Goal: Task Accomplishment & Management: Use online tool/utility

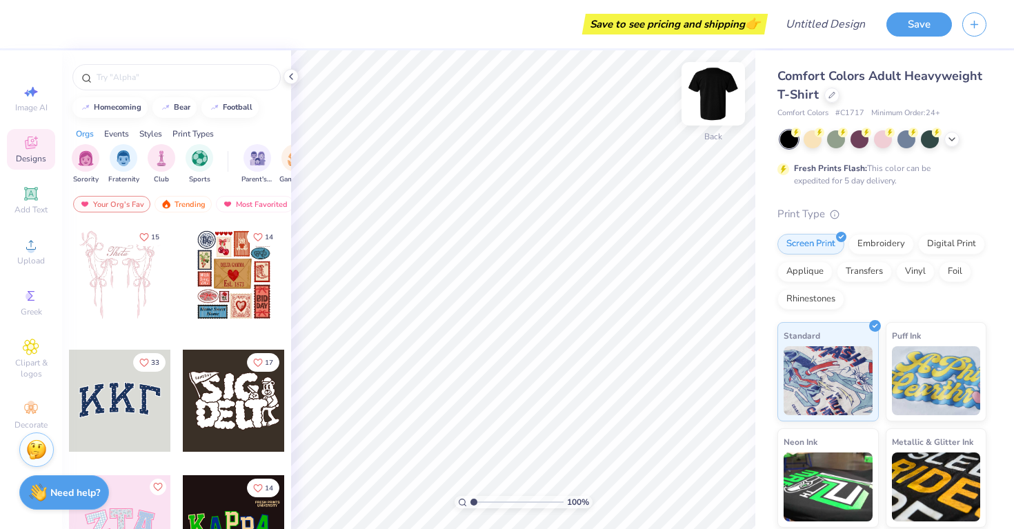
click at [716, 99] on img at bounding box center [713, 93] width 55 height 55
click at [26, 197] on icon at bounding box center [31, 193] width 10 height 10
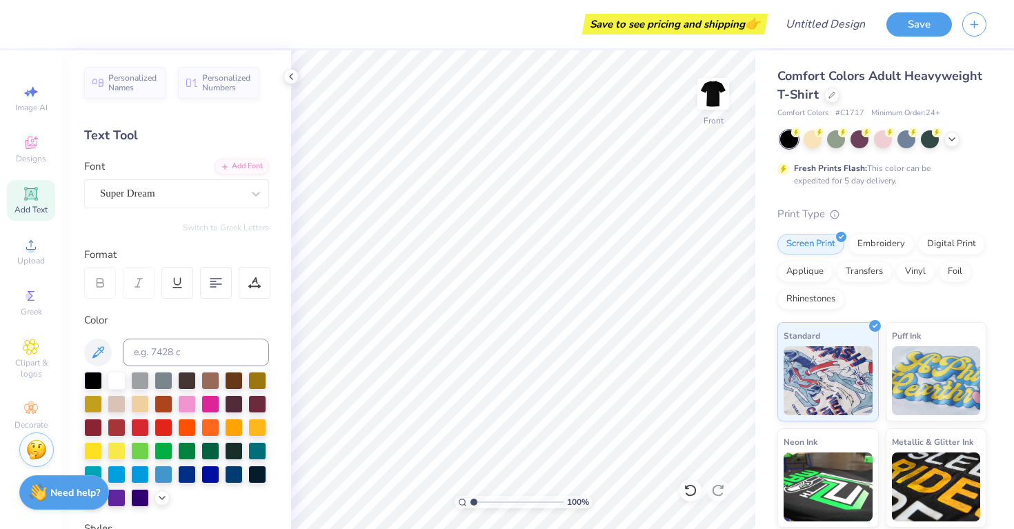
click at [32, 197] on icon at bounding box center [31, 193] width 10 height 10
type textarea "T"
paste textarea "The other day… I went to [GEOGRAPHIC_DATA]. You know Costco. And so I’m there s…"
type textarea "The other day… I went to [GEOGRAPHIC_DATA]. You know Costco. And so I’m there s…"
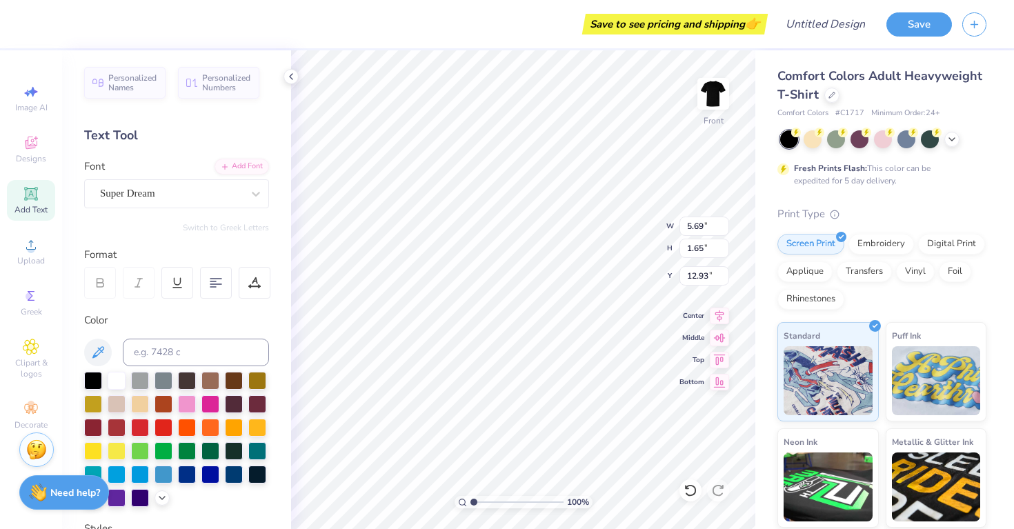
scroll to position [0, 107]
click at [259, 190] on icon at bounding box center [256, 194] width 14 height 14
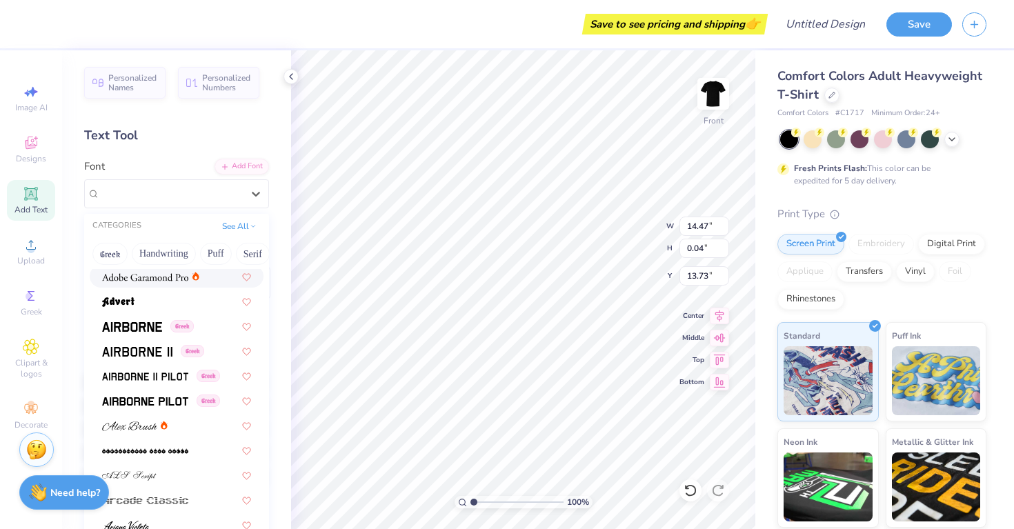
scroll to position [201, 0]
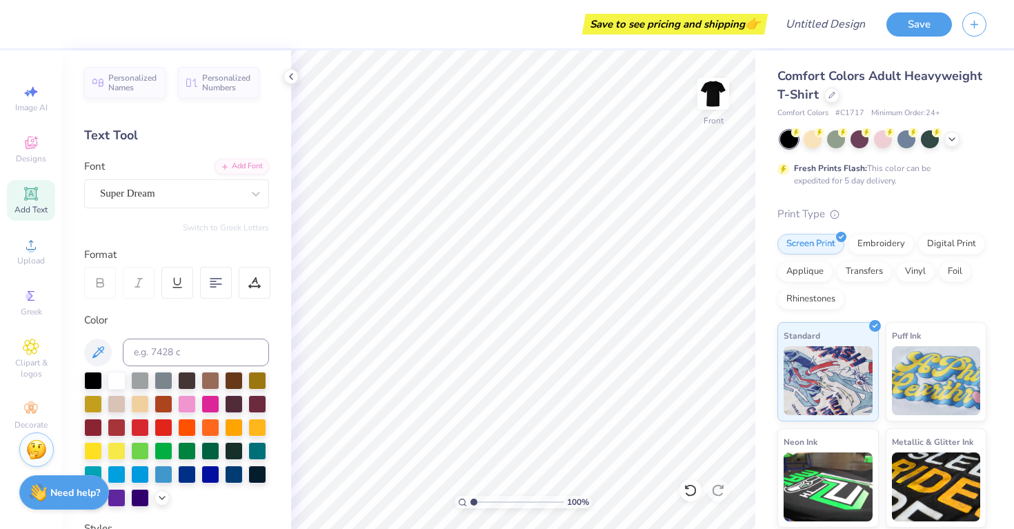
click at [30, 197] on icon at bounding box center [31, 193] width 10 height 10
type input "6.53"
type input "9.73"
type input "2.82"
type input "5.36"
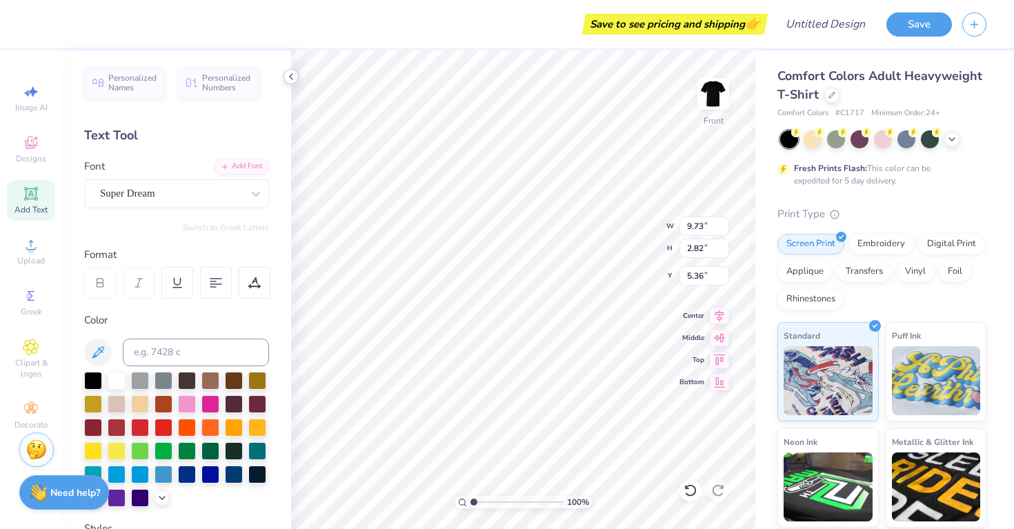
type input "11.65"
type input "3.37"
click at [173, 190] on div "Super Dream" at bounding box center [171, 193] width 145 height 21
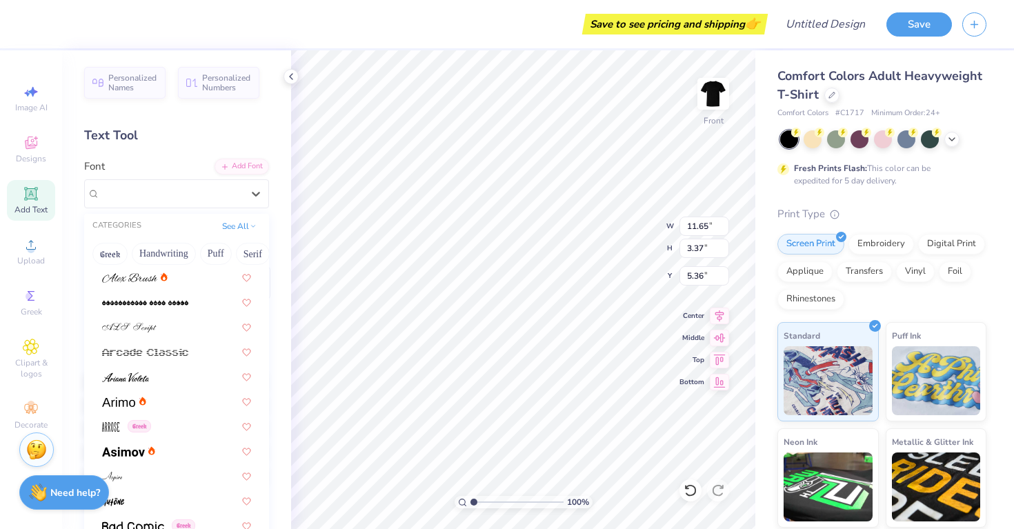
scroll to position [356, 0]
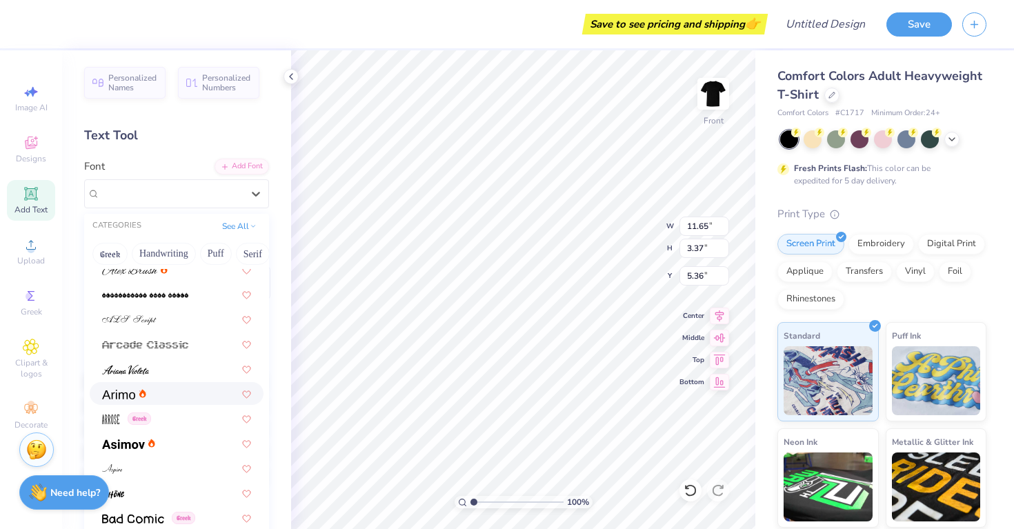
click at [185, 389] on div at bounding box center [176, 393] width 149 height 14
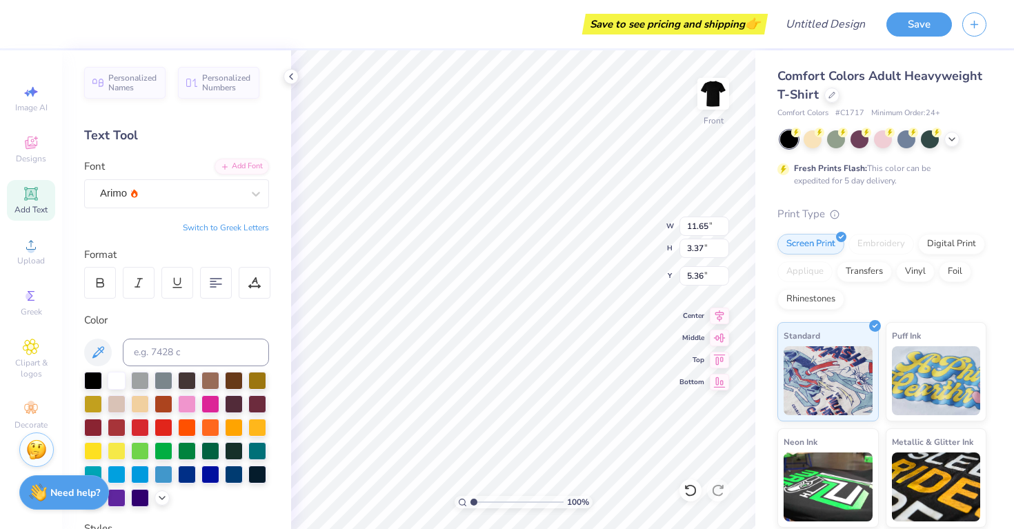
type input "12.09"
type input "3.31"
type input "5.39"
click at [182, 191] on div "Arimo" at bounding box center [171, 193] width 145 height 21
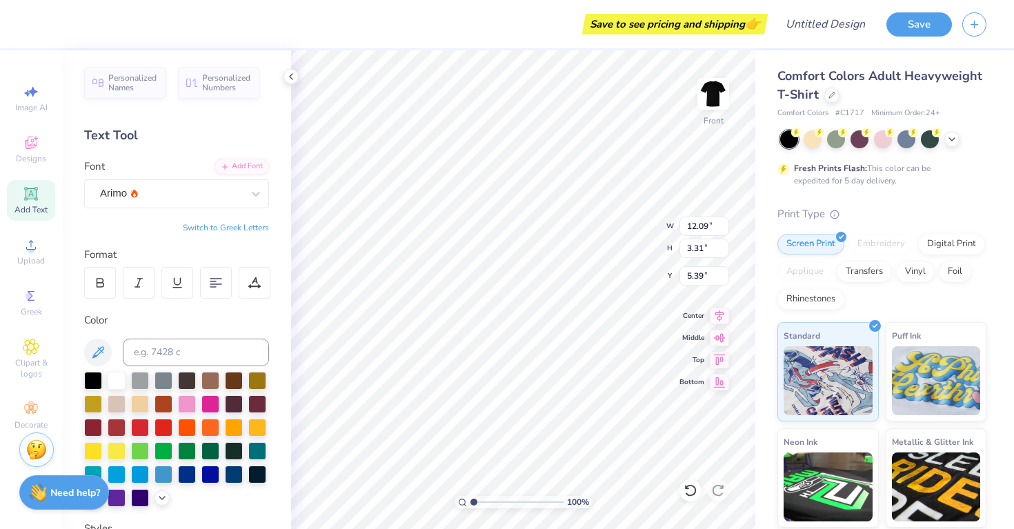
type textarea "T"
paste textarea "The other day… I went to [GEOGRAPHIC_DATA]. You know Costco. And so I’m there s…"
type textarea "The other day… I went to [GEOGRAPHIC_DATA]. You know Costco. And so I’m there s…"
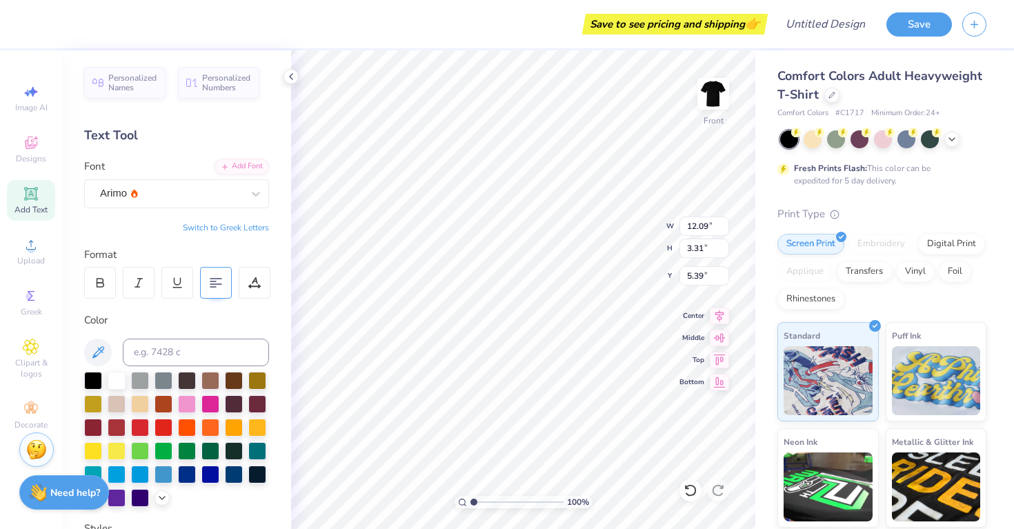
click at [214, 281] on 378 at bounding box center [213, 281] width 6 height 0
click at [215, 285] on icon at bounding box center [216, 283] width 12 height 12
click at [214, 275] on div at bounding box center [216, 283] width 32 height 32
click at [217, 284] on icon at bounding box center [216, 283] width 12 height 12
click at [254, 283] on icon at bounding box center [254, 283] width 12 height 12
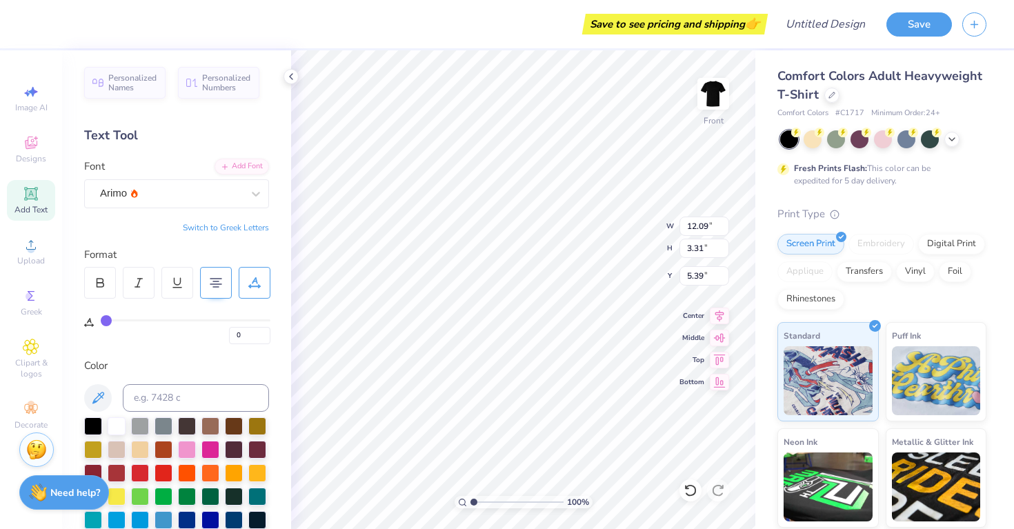
type input "4"
type input "7"
type input "10"
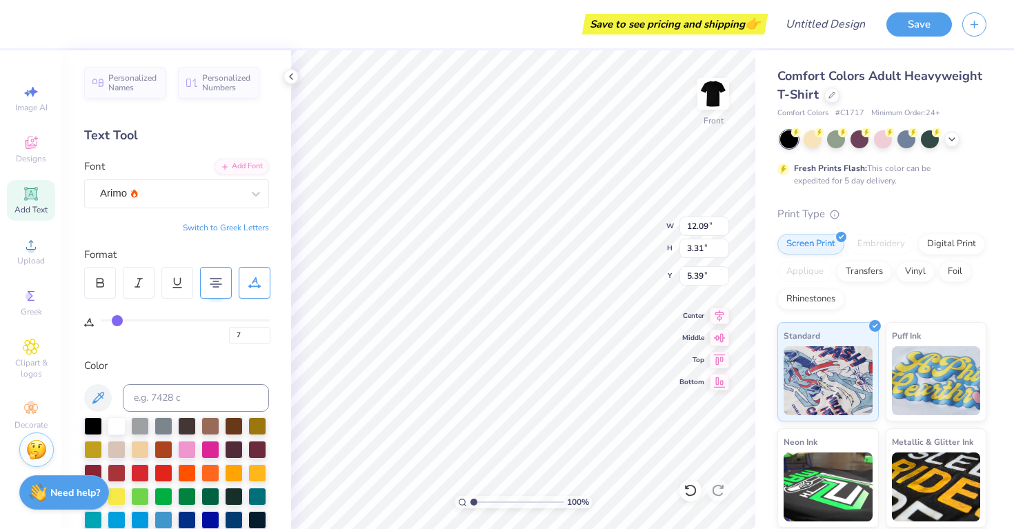
type input "10"
type input "12"
type input "15"
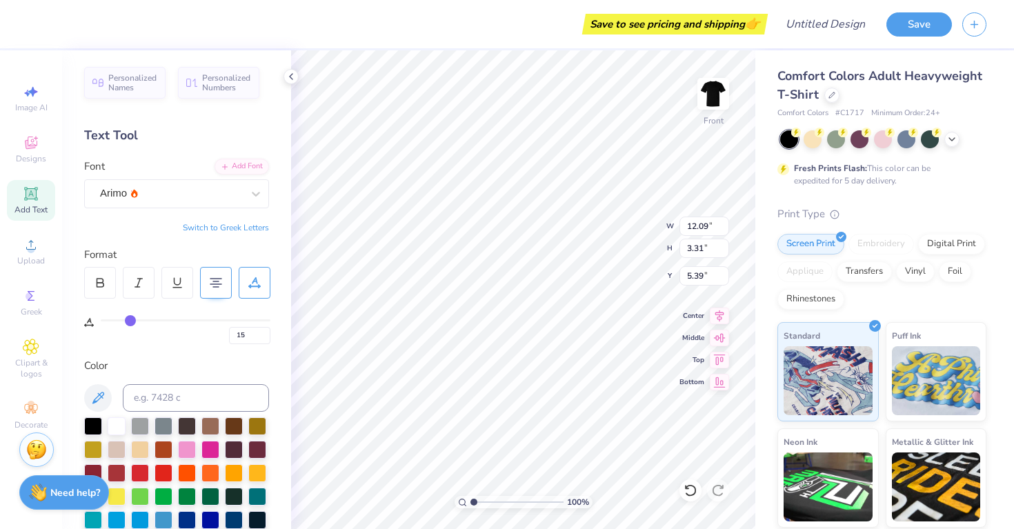
type input "17"
type input "20"
type input "23"
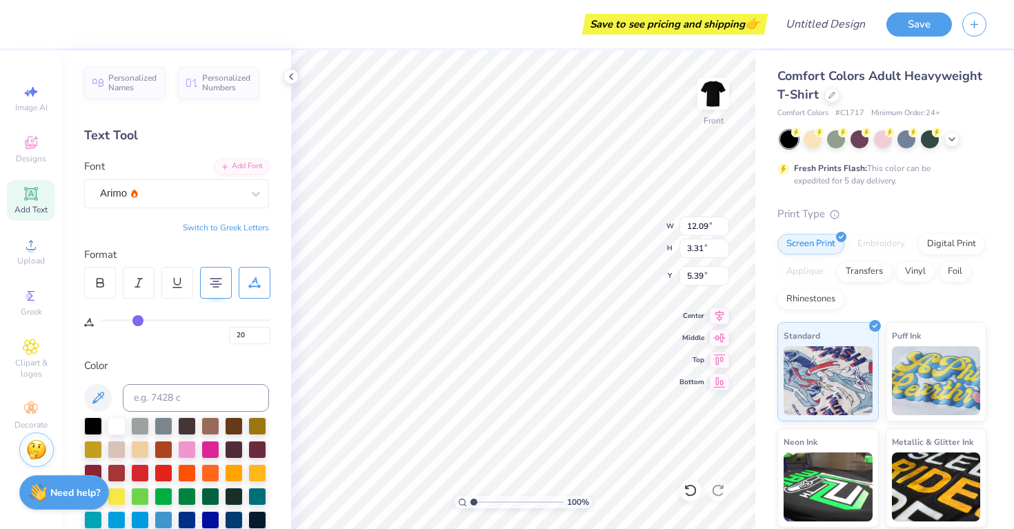
type input "23"
type input "25"
type input "28"
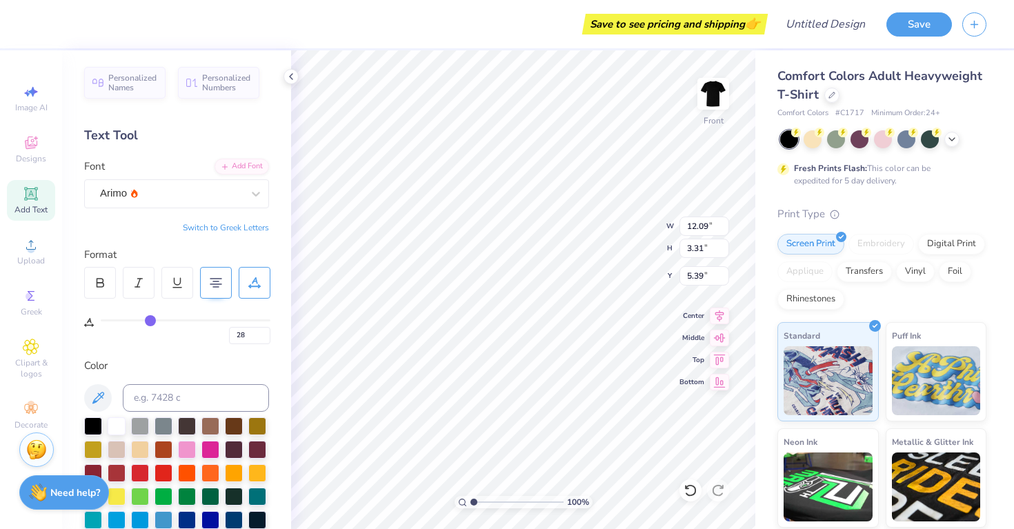
type input "29"
type input "31"
type input "32"
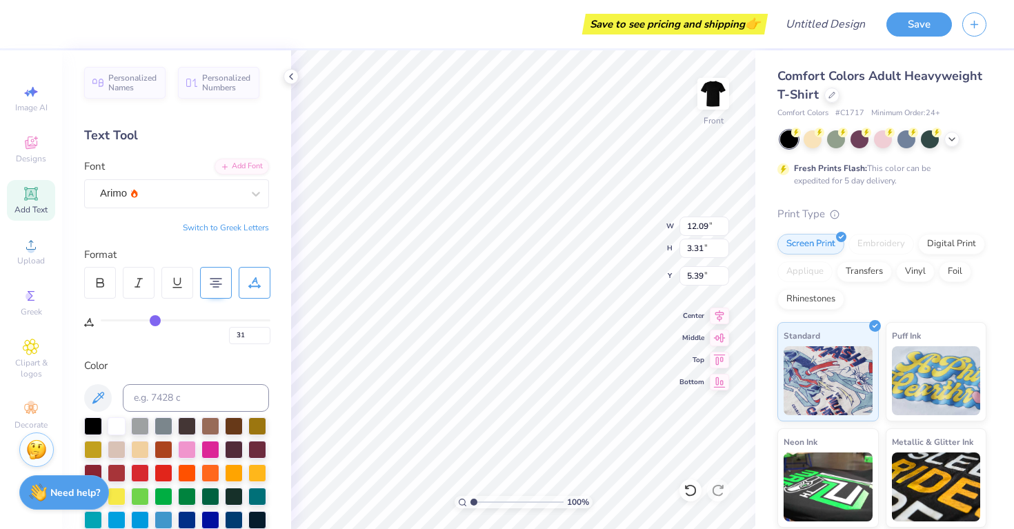
type input "32"
type input "33"
type input "34"
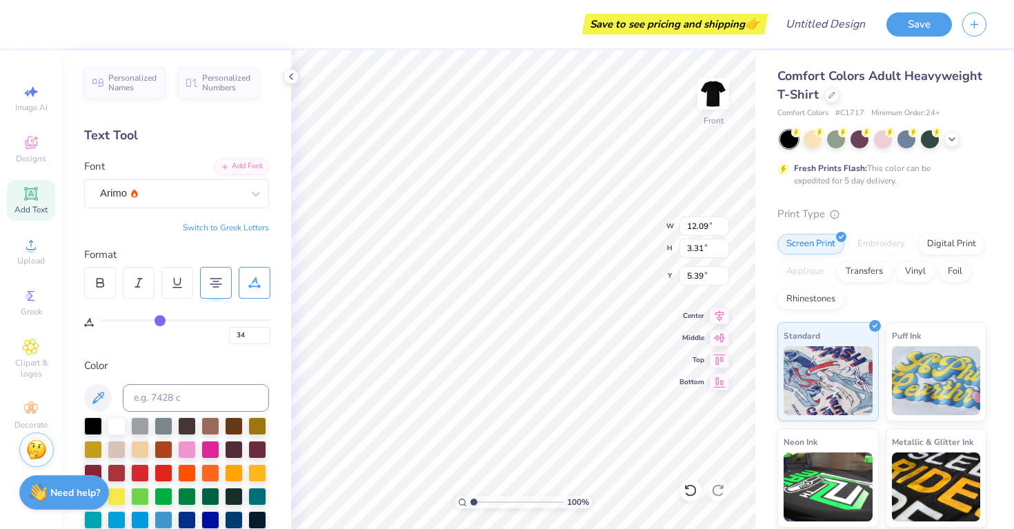
type input "35"
type input "36"
type input "38"
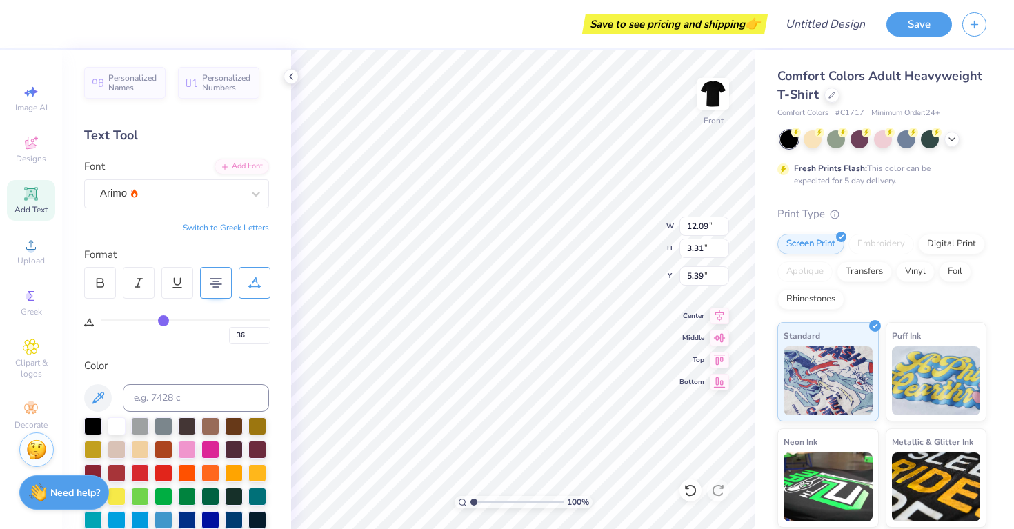
type input "38"
type input "39"
type input "40"
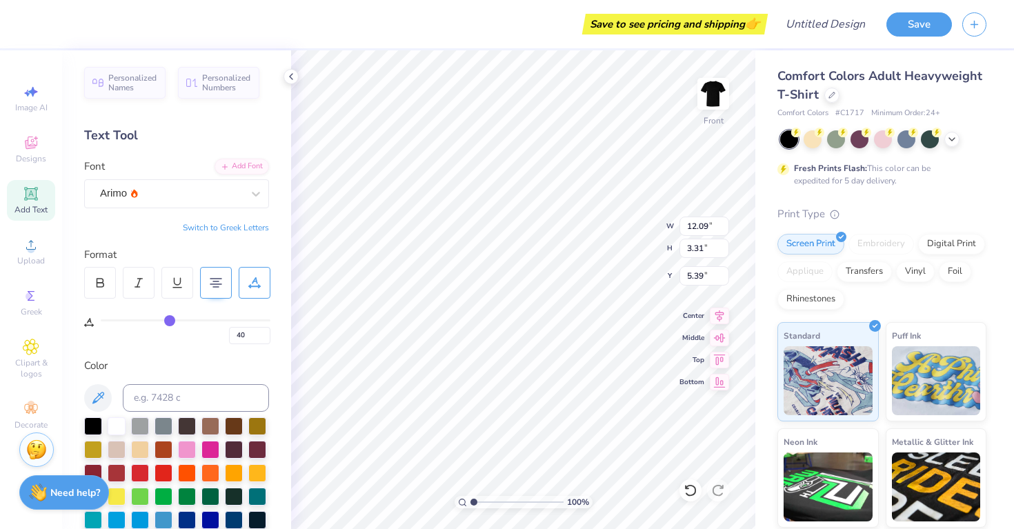
type input "42"
type input "43"
type input "44"
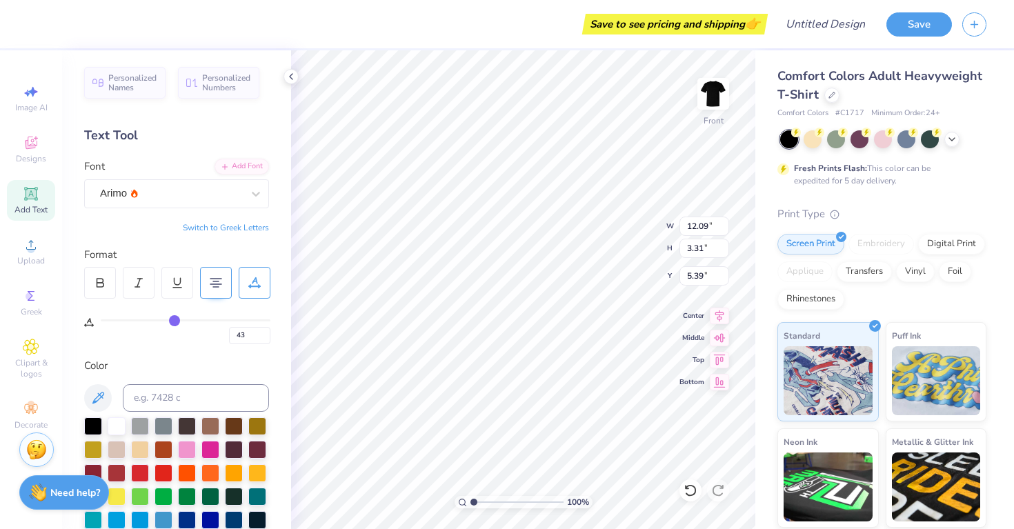
type input "44"
type input "45"
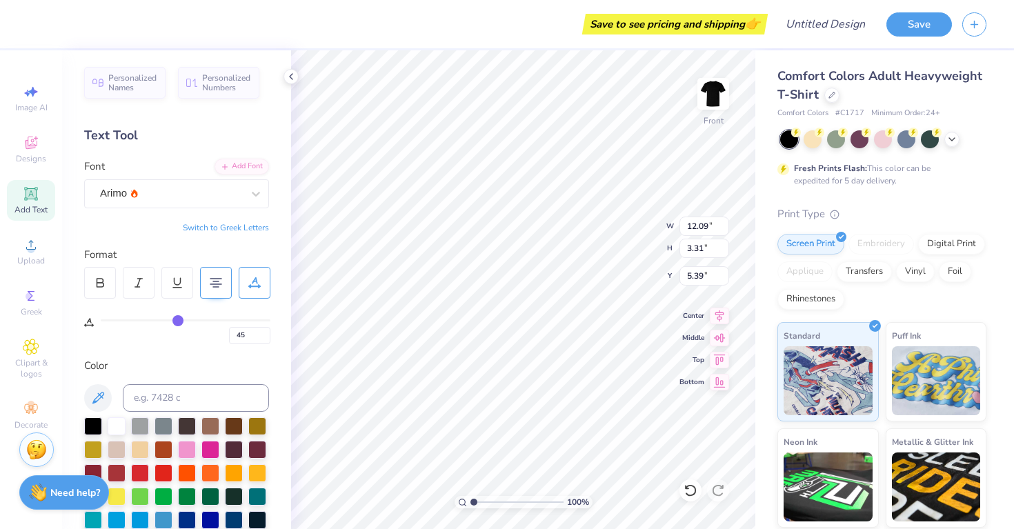
type input "47"
type input "48"
type input "49"
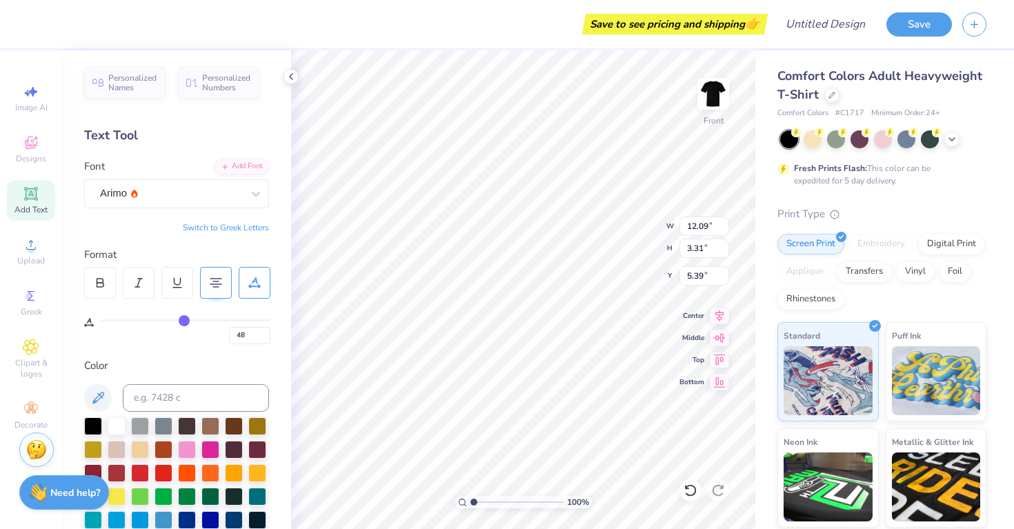
type input "49"
type input "51"
type input "52"
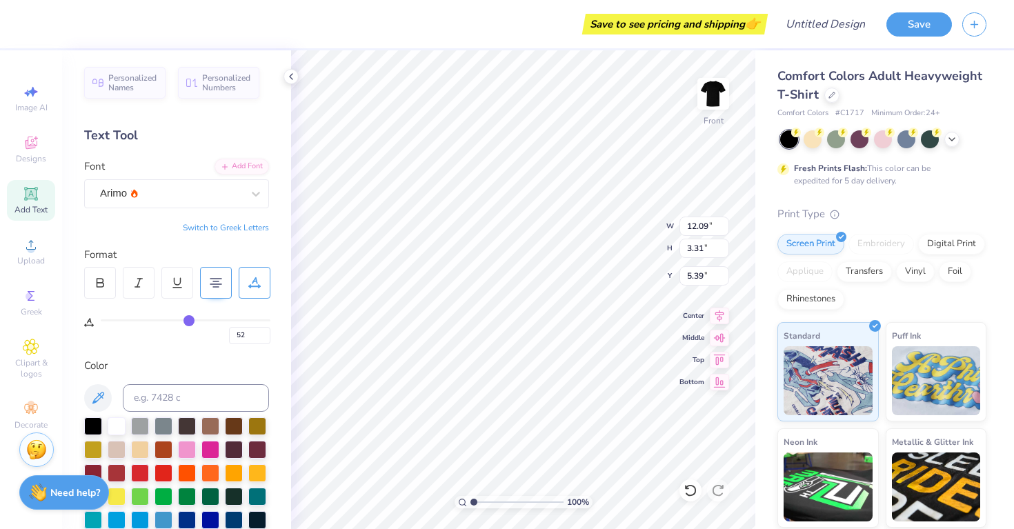
type input "53"
type input "54"
type input "55"
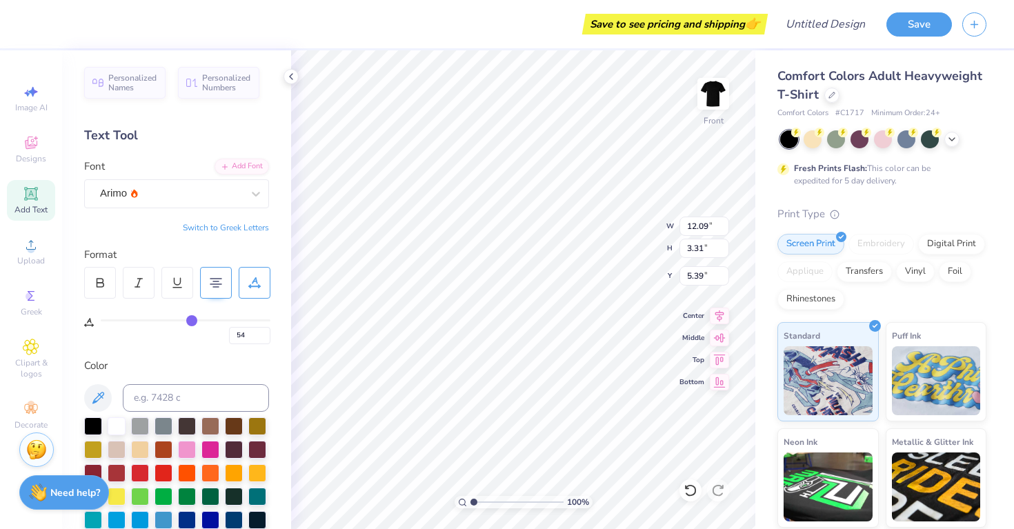
type input "55"
type input "56"
type input "57"
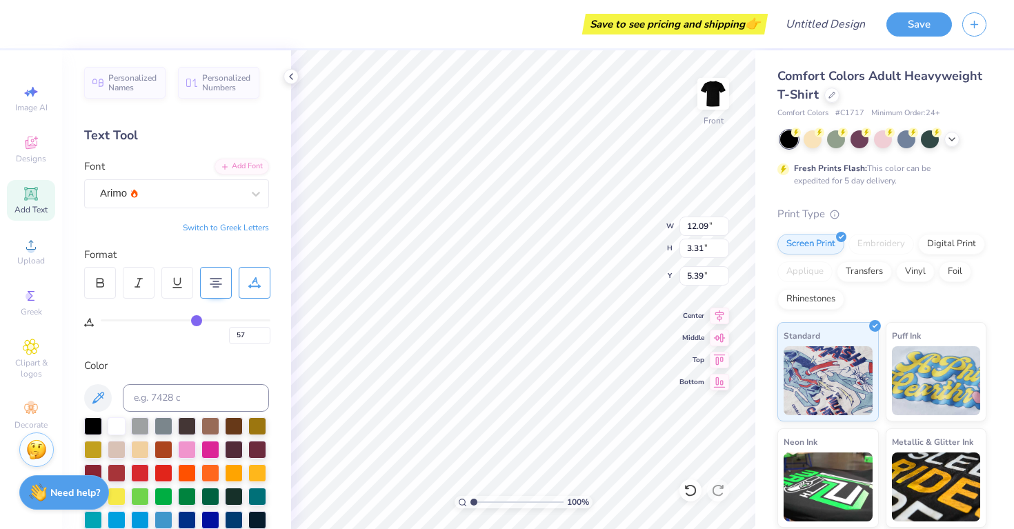
type input "58"
type input "9"
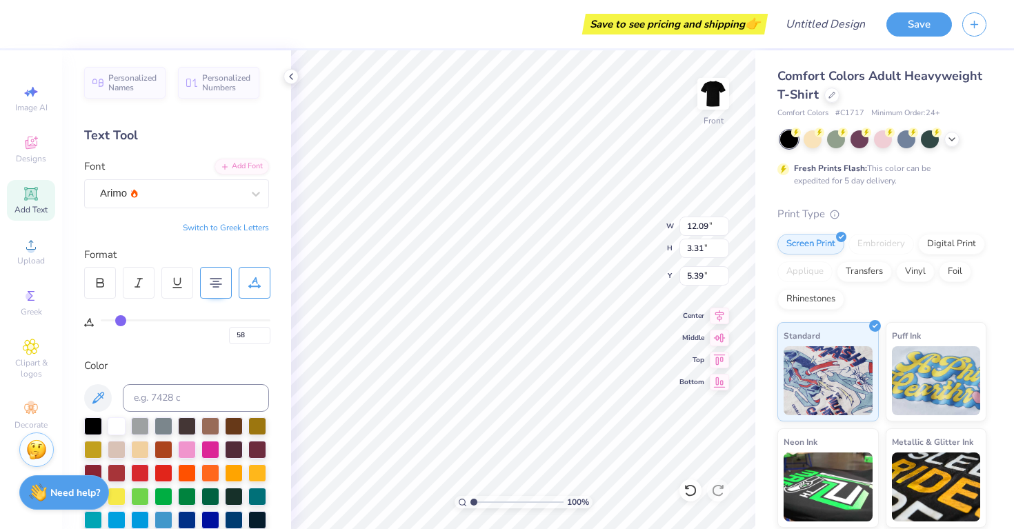
type input "9"
type input "8"
type input "7"
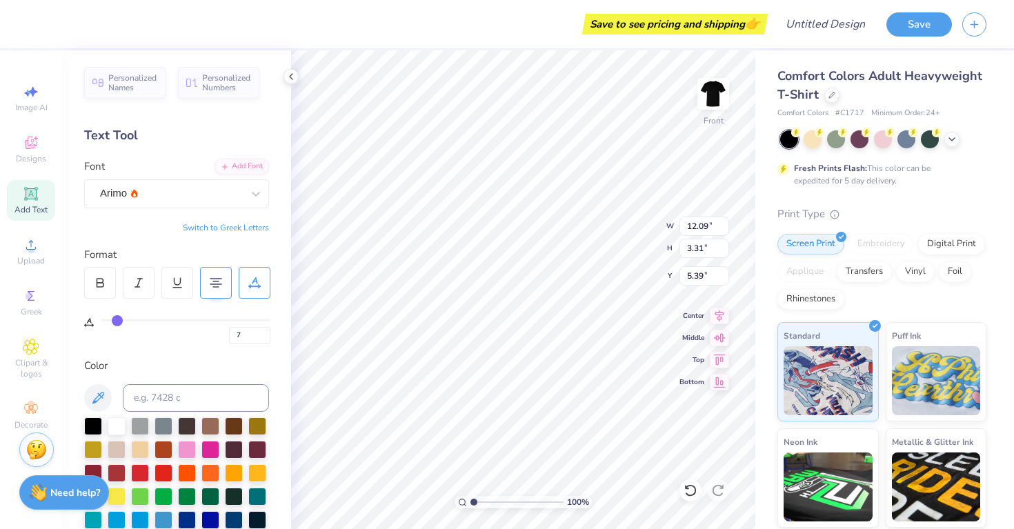
type input "5"
type input "3"
type input "2"
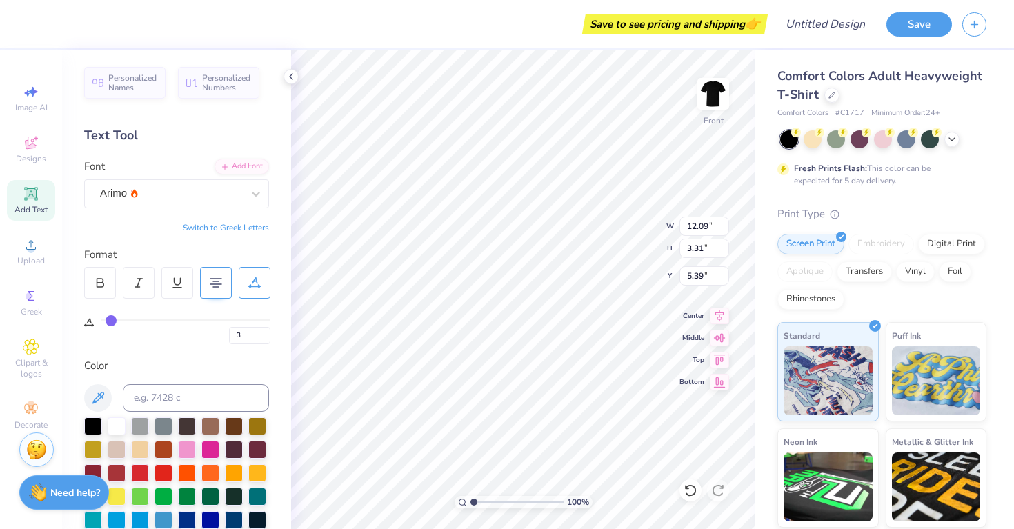
type input "2"
type input "0"
drag, startPoint x: 110, startPoint y: 317, endPoint x: 95, endPoint y: 326, distance: 17.6
type input "0"
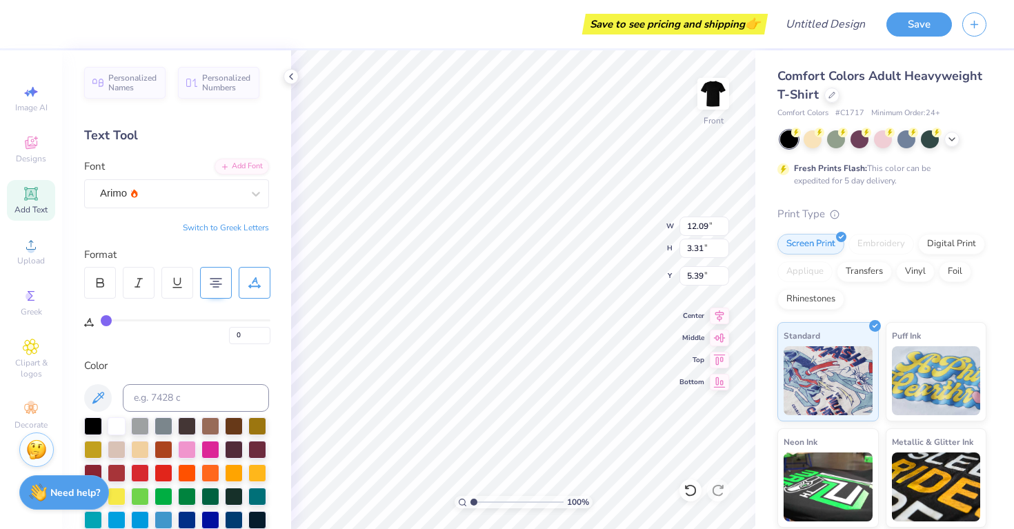
click at [101, 321] on input "range" at bounding box center [186, 320] width 170 height 2
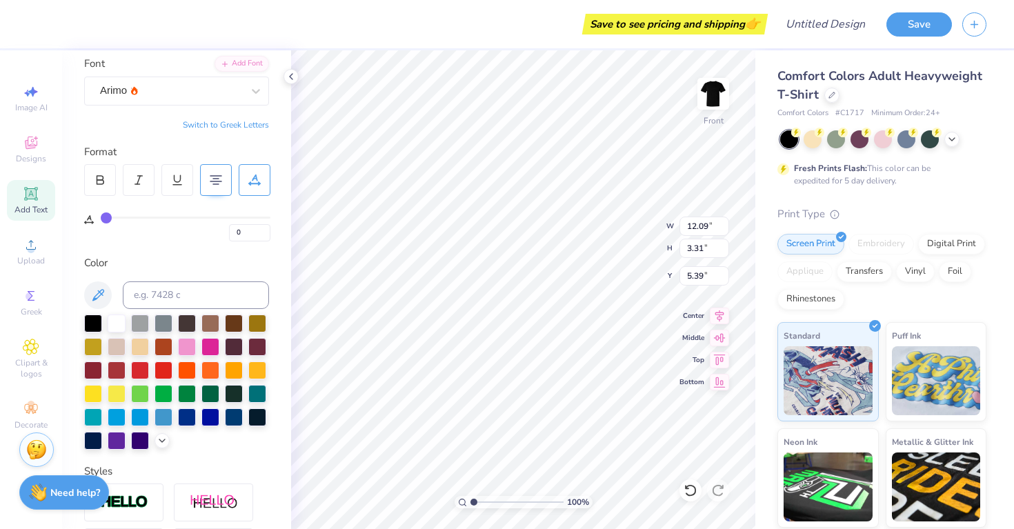
scroll to position [92, 0]
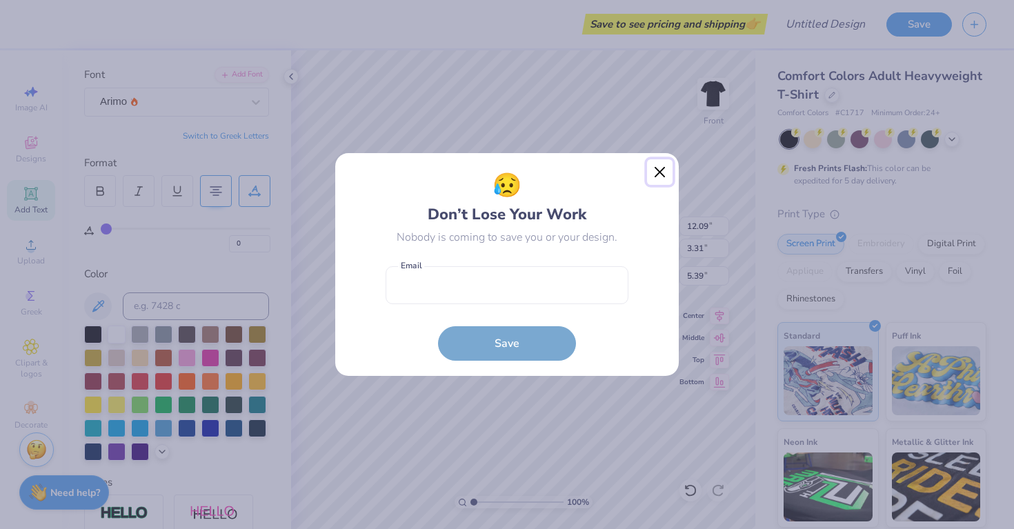
click at [662, 175] on button "Close" at bounding box center [660, 172] width 26 height 26
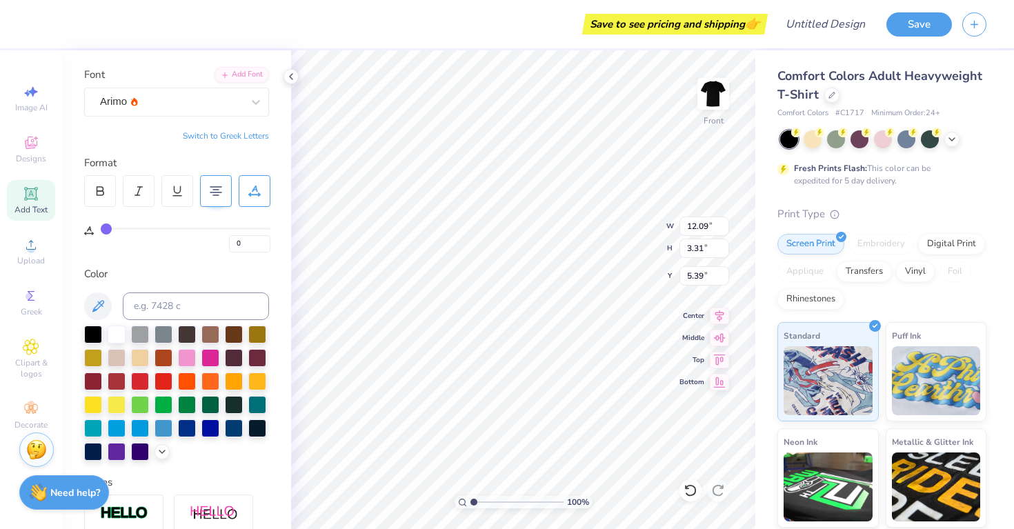
type input "14.46"
type input "0.04"
type input "7.03"
type input "4.02"
type input "13.95"
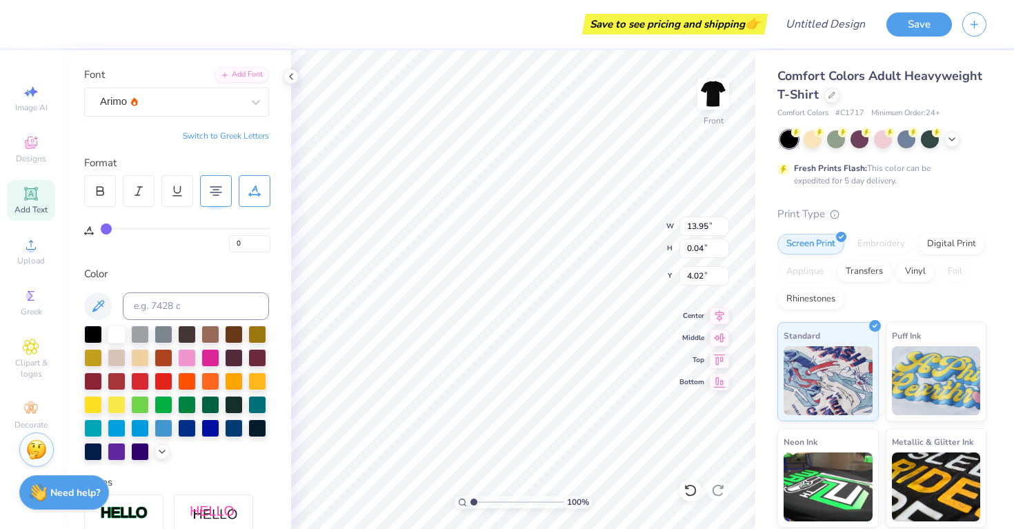
type input "6.08"
type input "1"
type input "5"
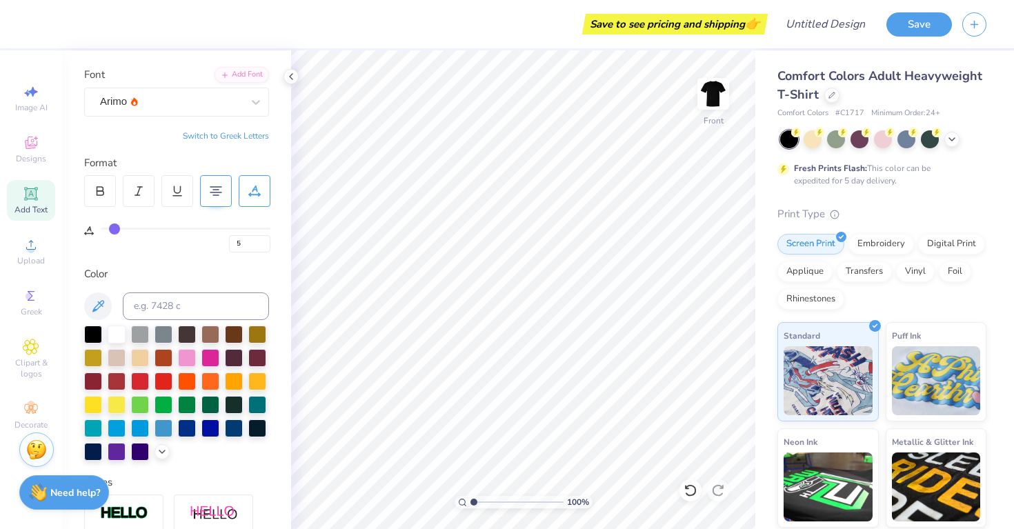
type input "9"
type input "11"
type input "17"
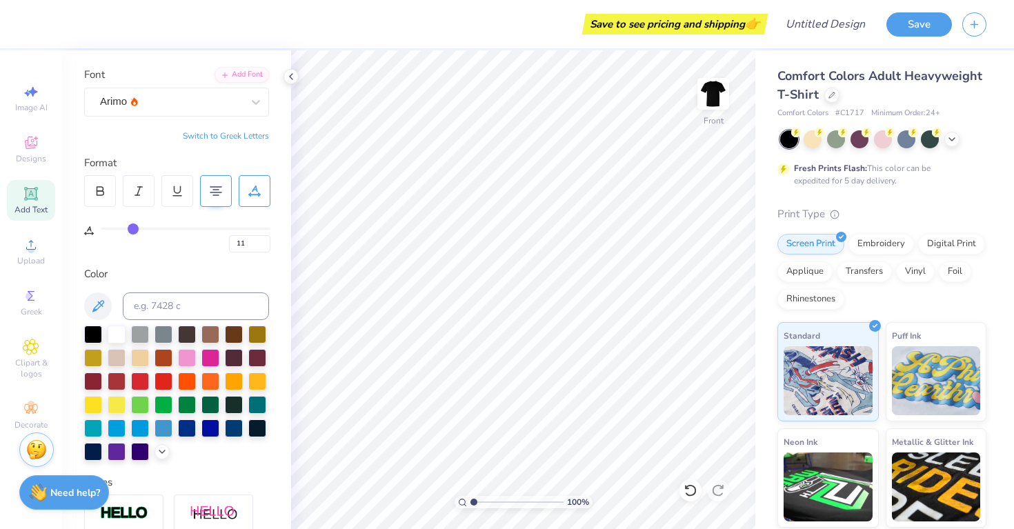
type input "17"
type input "19"
type input "22"
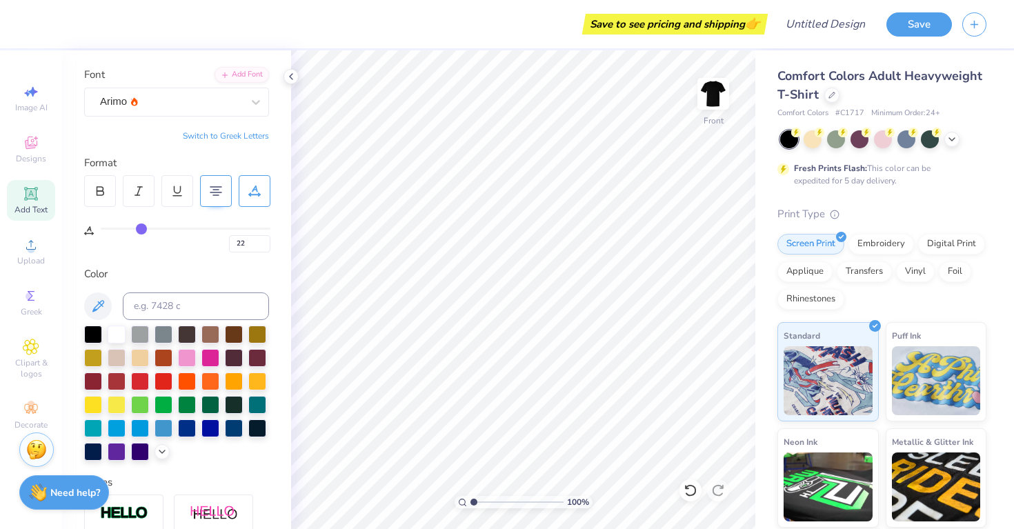
type input "24"
type input "25"
type input "0"
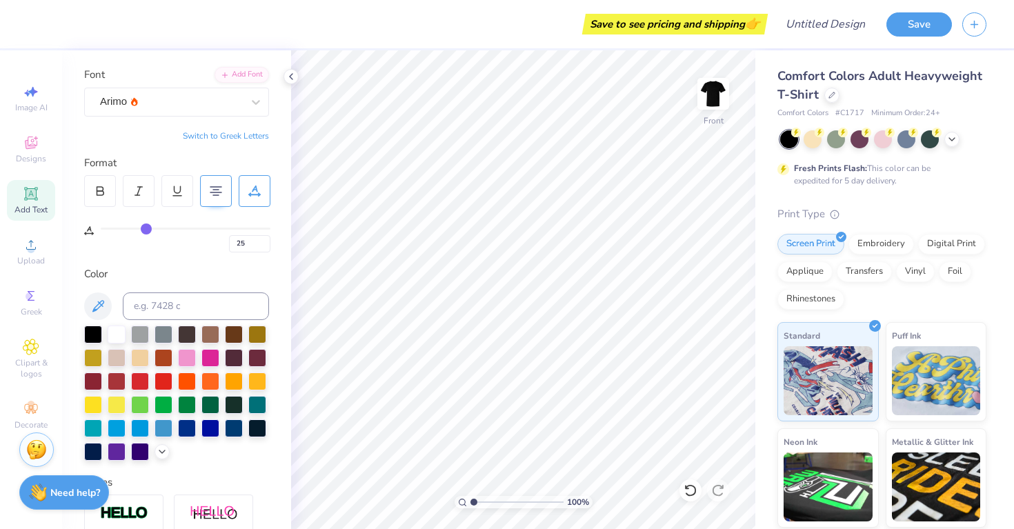
type input "0"
drag, startPoint x: 103, startPoint y: 228, endPoint x: 95, endPoint y: 223, distance: 9.9
click at [101, 228] on input "range" at bounding box center [186, 229] width 170 height 2
click at [34, 146] on icon at bounding box center [31, 144] width 11 height 9
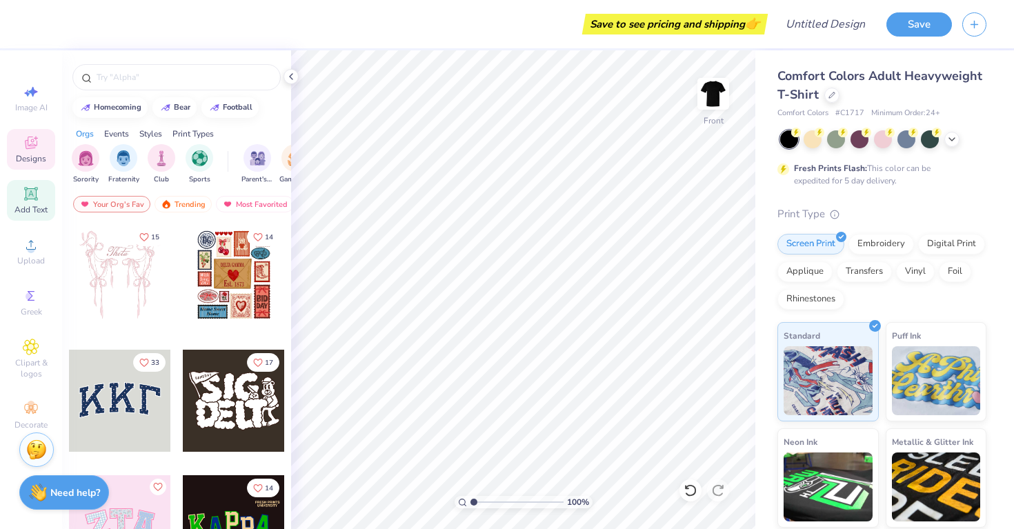
click at [32, 195] on icon at bounding box center [31, 193] width 10 height 10
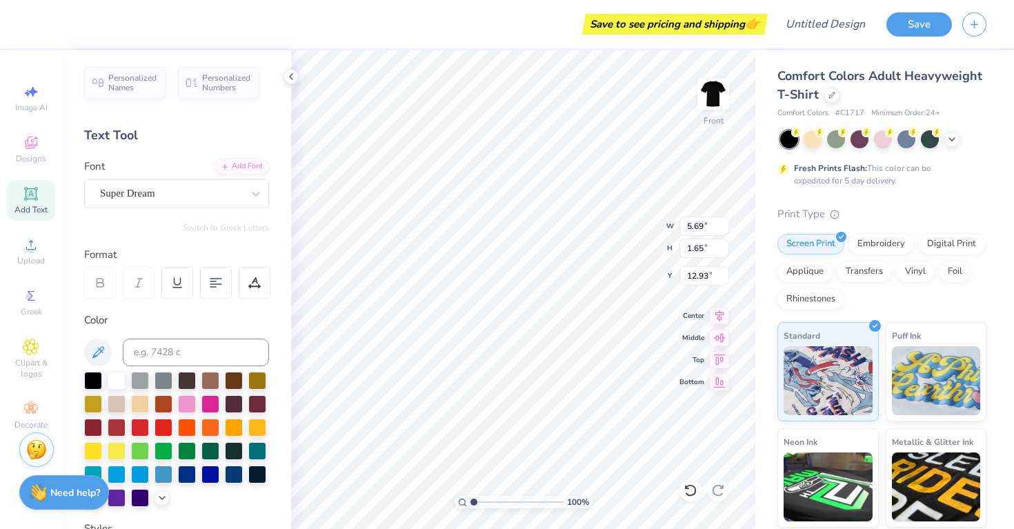
type input "8.72"
type input "2.52"
type input "4.89"
type input "12.50"
type input "3.62"
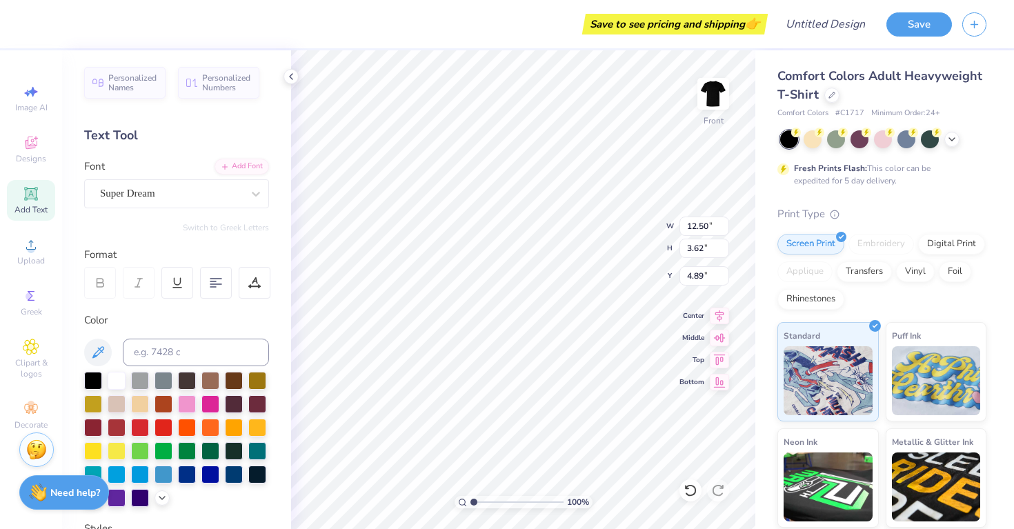
type input "4.87"
type textarea "T"
type textarea "hhkh"
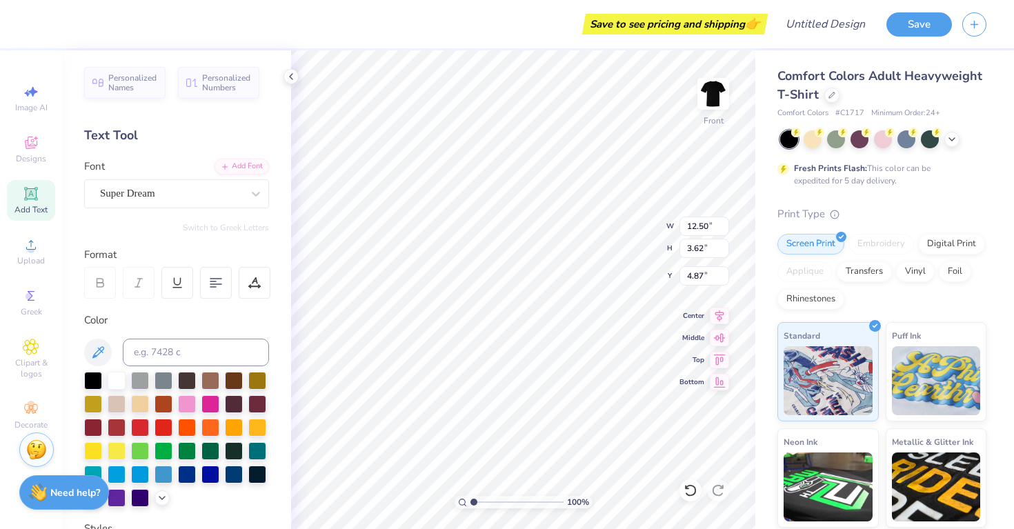
scroll to position [0, 0]
type input "11.87"
type input "3.63"
type input "4.88"
click at [30, 141] on icon at bounding box center [31, 143] width 17 height 17
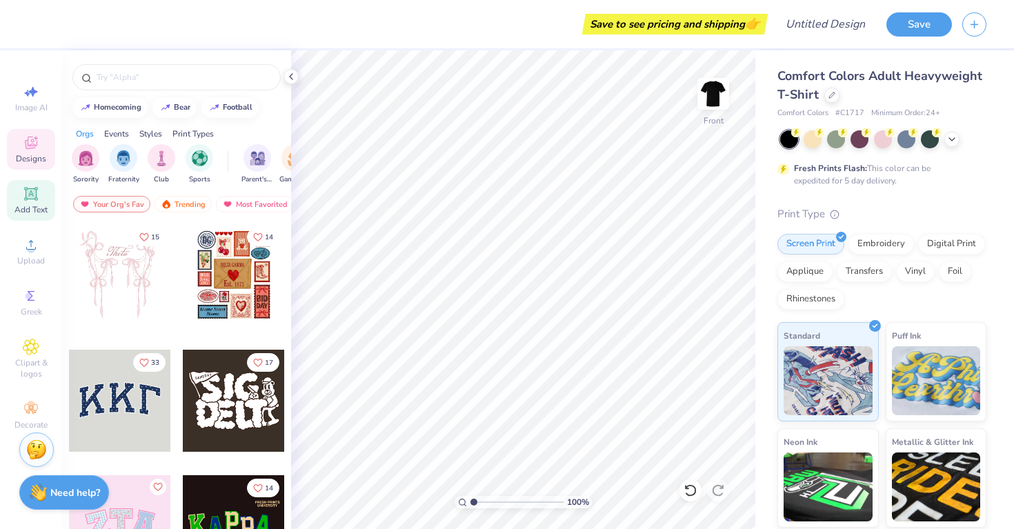
click at [23, 202] on div "Add Text" at bounding box center [31, 200] width 48 height 41
click at [30, 208] on span "Add Text" at bounding box center [30, 209] width 33 height 11
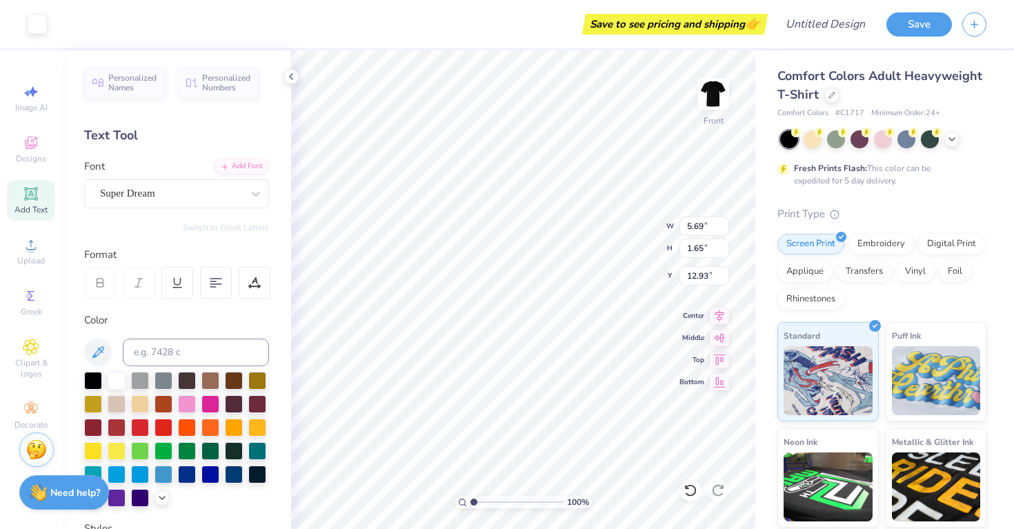
click at [43, 193] on div "Add Text" at bounding box center [31, 200] width 48 height 41
type textarea "T"
type input "1.43"
type input "1.64"
type input "17.68"
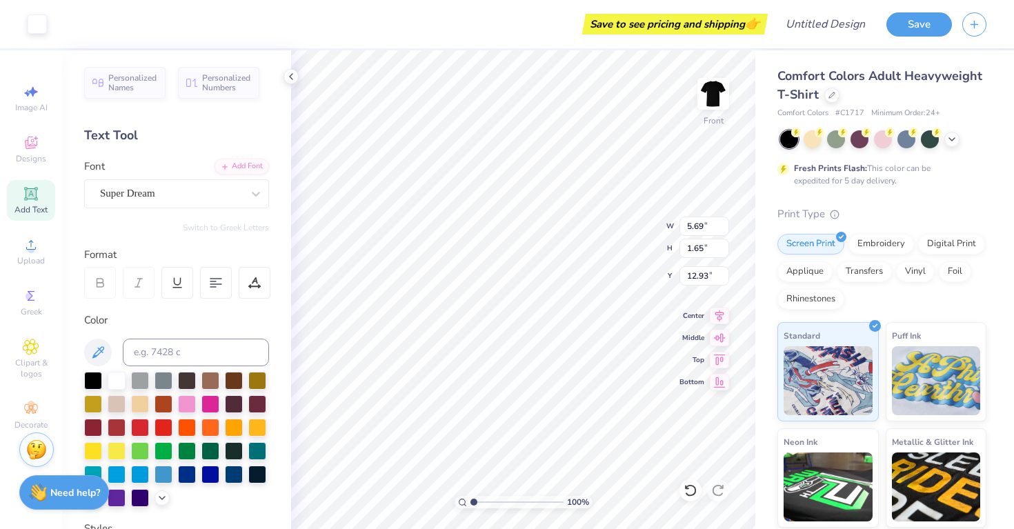
type input "1.43"
type input "1.64"
type input "17.68"
type input "16.39"
type textarea "T"
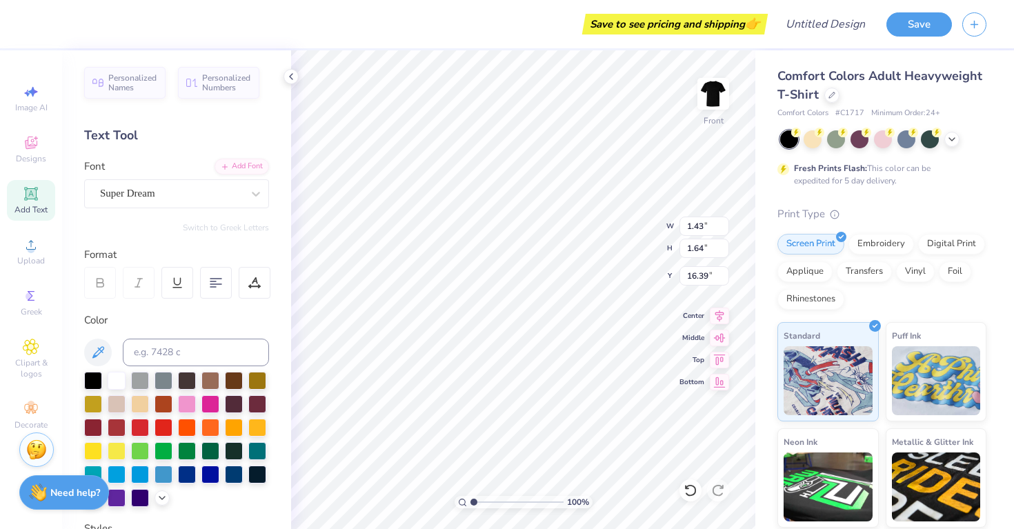
type input "1.43"
type input "1.64"
type input "5.69"
type input "1.65"
type input "12.93"
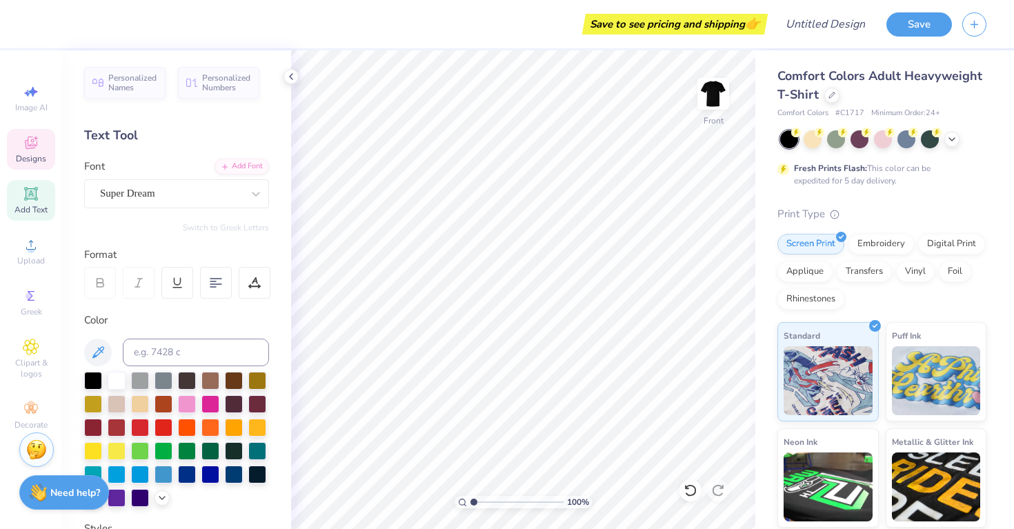
click at [37, 141] on icon at bounding box center [31, 143] width 12 height 12
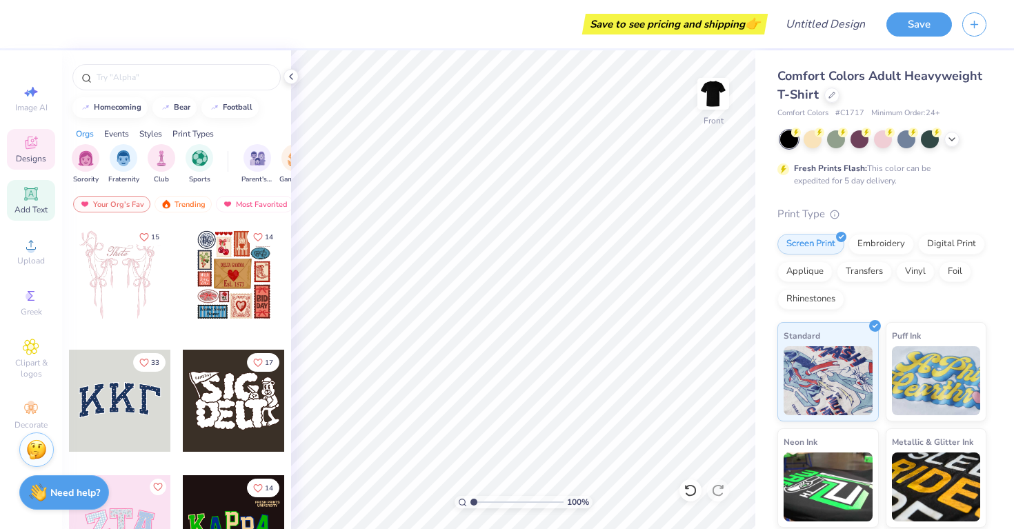
click at [28, 193] on icon at bounding box center [31, 193] width 10 height 10
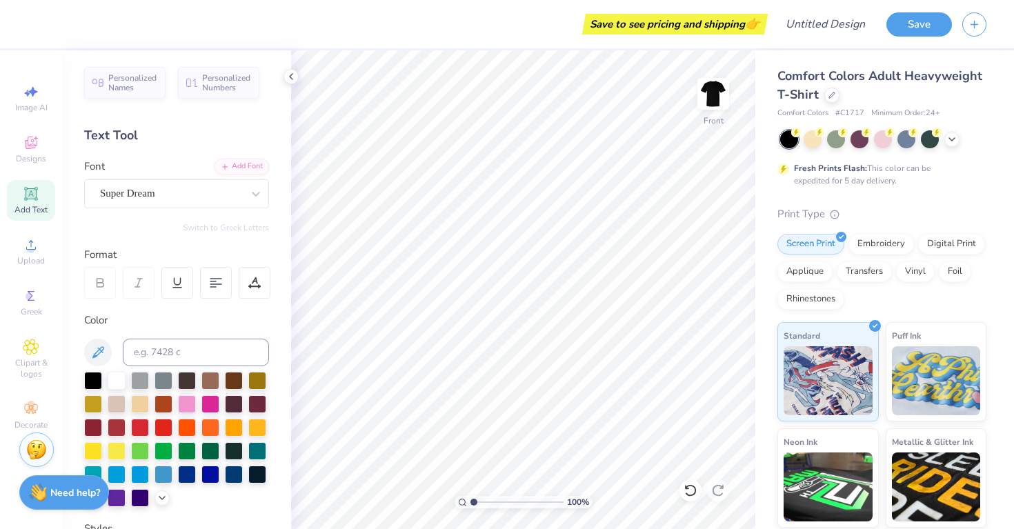
click at [34, 184] on div "Add Text" at bounding box center [31, 200] width 48 height 41
type textarea "The other day… I went to [GEOGRAPHIC_DATA]. You know Costco. And so I’m there s…"
click at [723, 321] on icon at bounding box center [719, 316] width 19 height 17
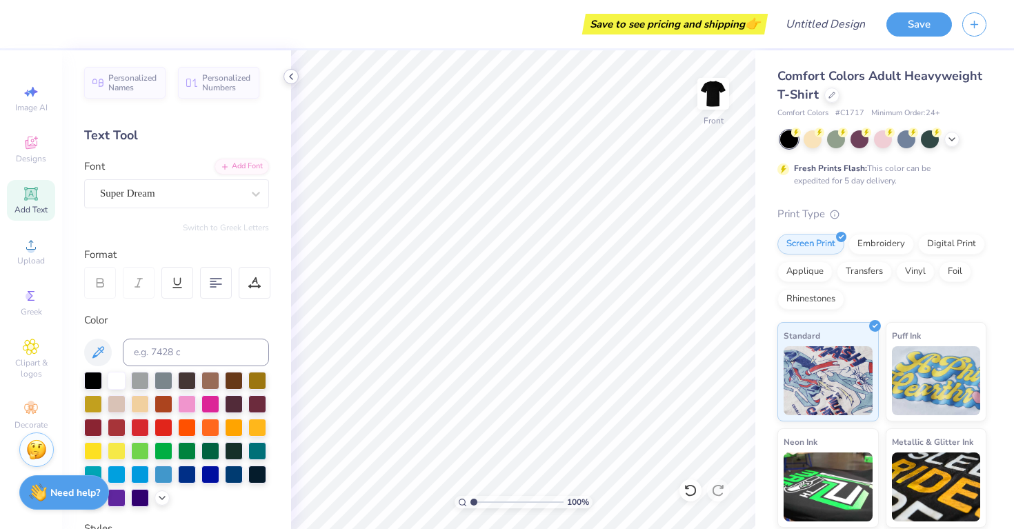
click at [292, 79] on icon at bounding box center [291, 76] width 11 height 11
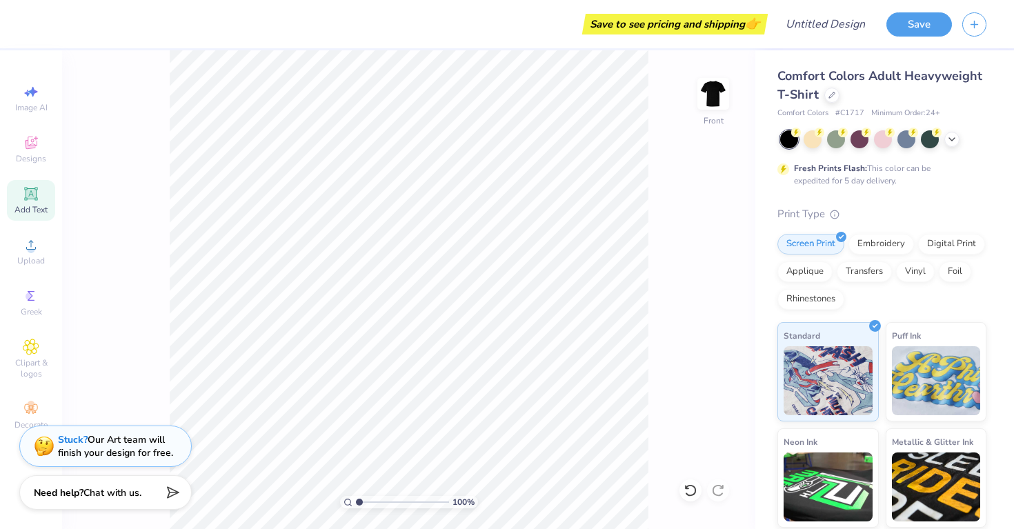
click at [28, 204] on div "Add Text" at bounding box center [31, 200] width 48 height 41
click at [34, 151] on div "Designs" at bounding box center [31, 149] width 48 height 41
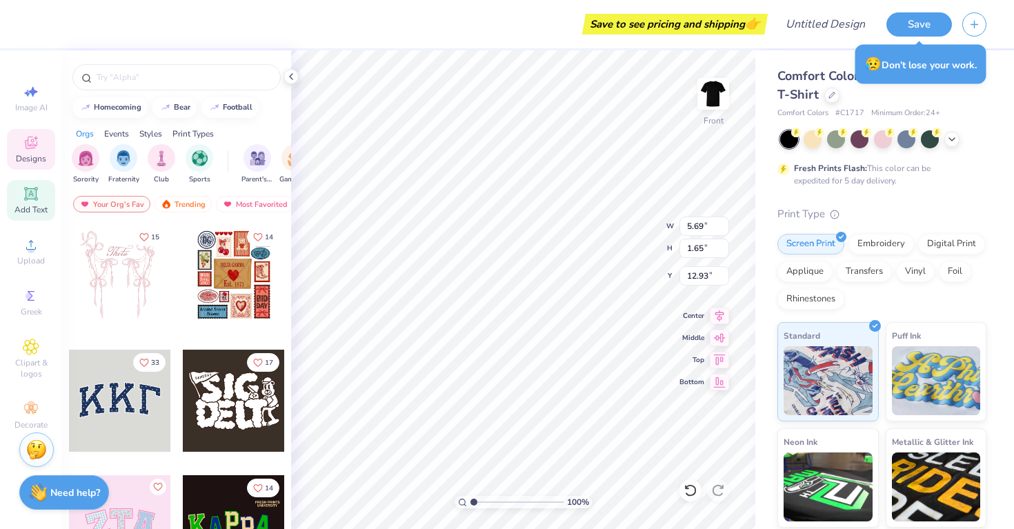
click at [32, 197] on icon at bounding box center [31, 193] width 10 height 10
click at [36, 145] on icon at bounding box center [31, 143] width 12 height 12
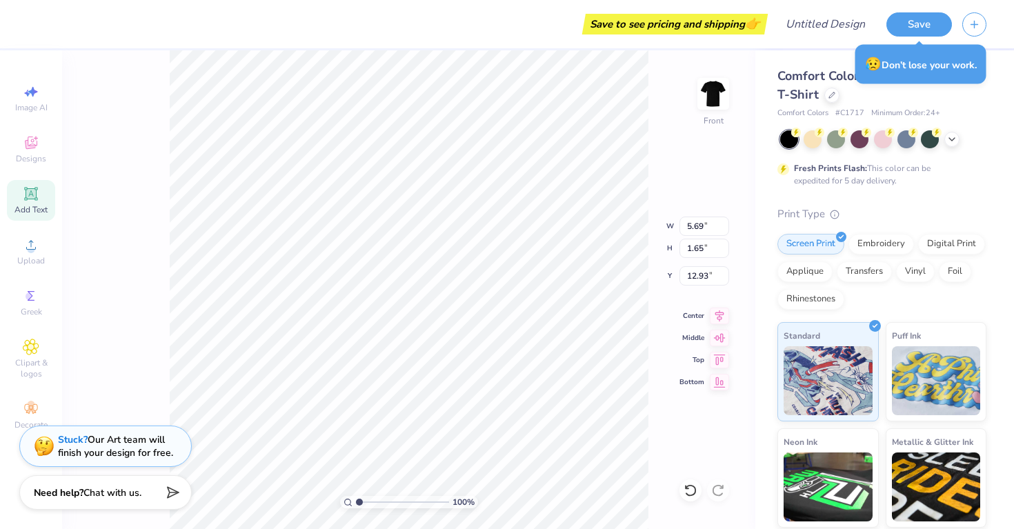
click at [26, 188] on icon at bounding box center [31, 194] width 17 height 17
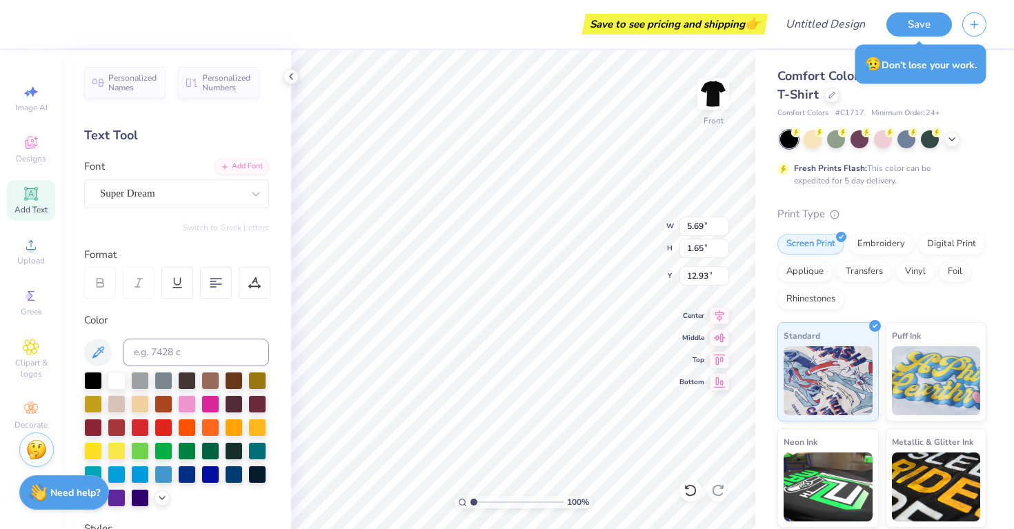
type input "8.80"
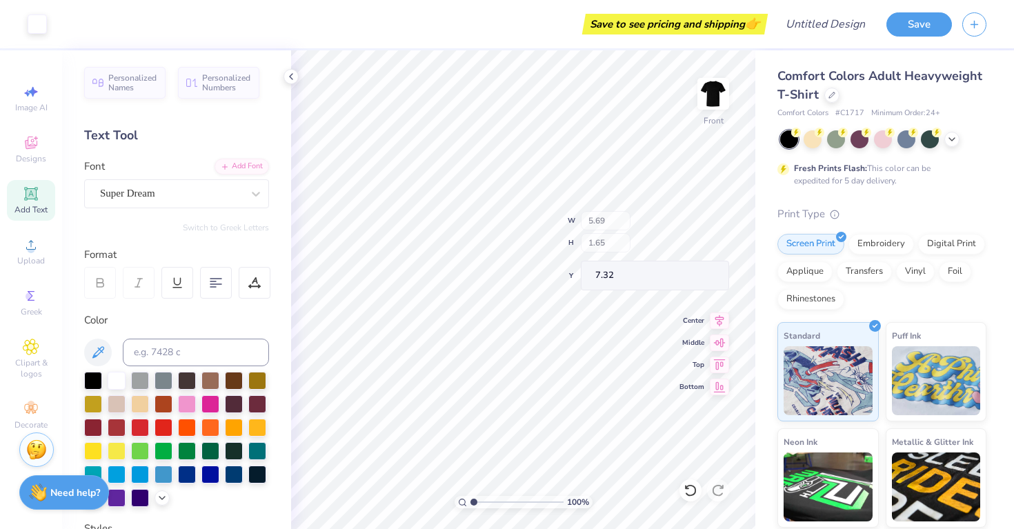
type input "7.32"
type input "6.16"
type input "8.45"
type input "2.45"
type input "3.00"
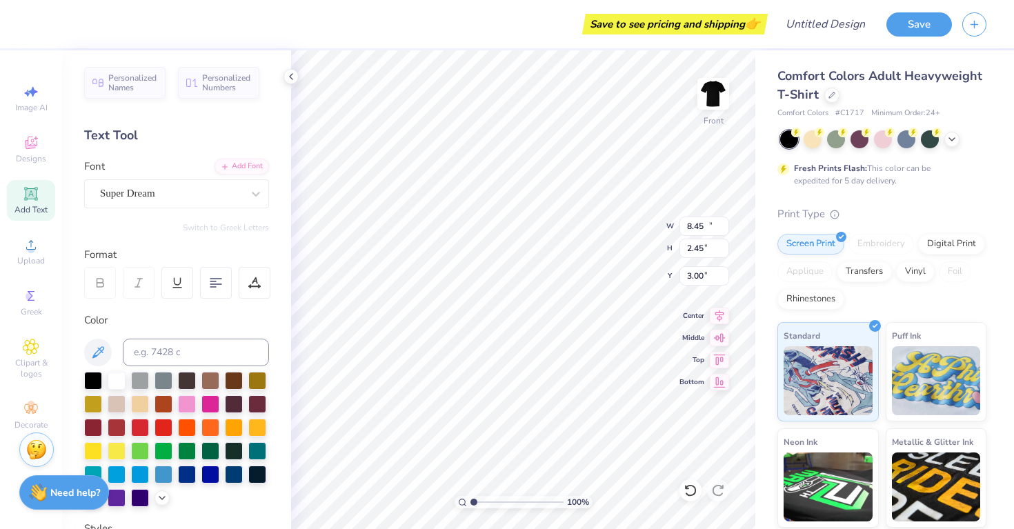
type input "13.50"
type input "3.91"
type textarea "T"
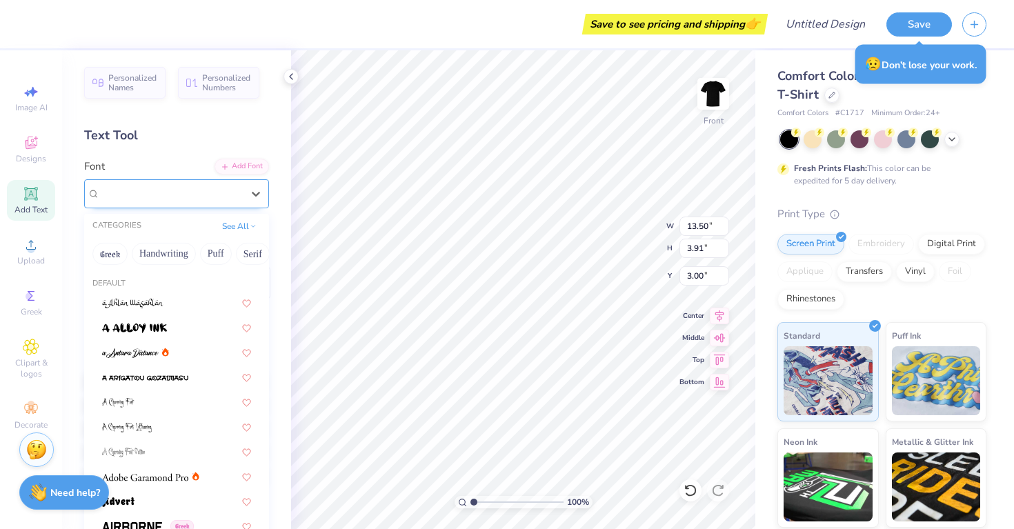
click at [186, 192] on div "Super Dream" at bounding box center [171, 193] width 145 height 21
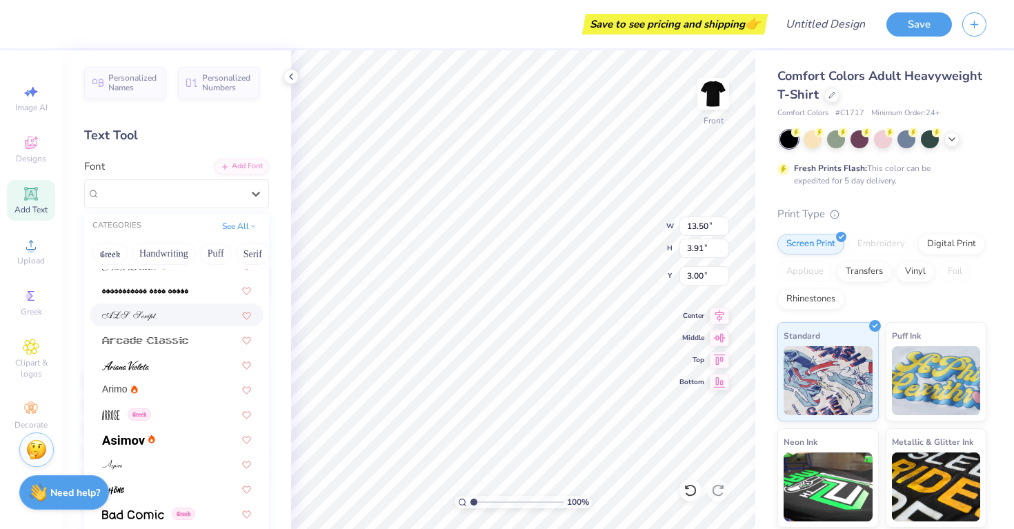
scroll to position [364, 0]
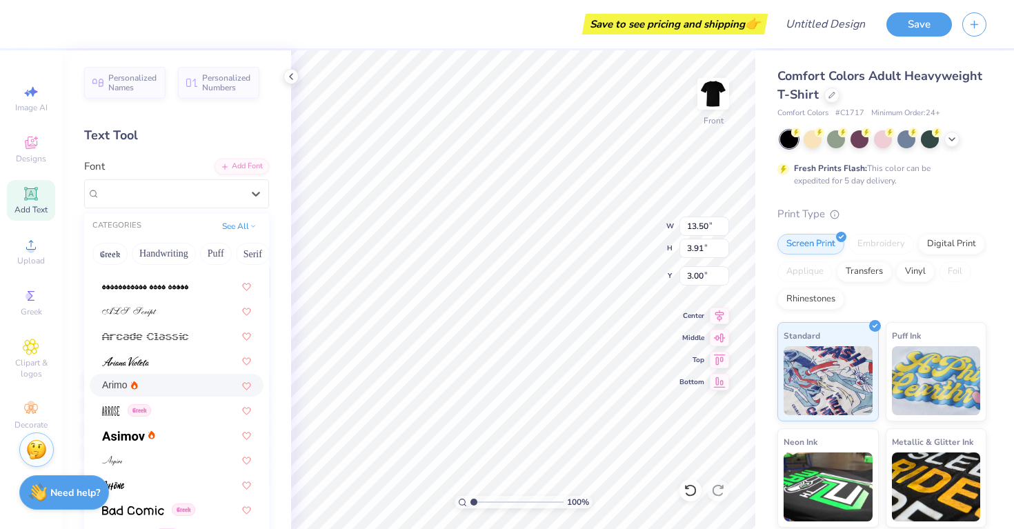
click at [182, 375] on div "Arimo" at bounding box center [177, 385] width 174 height 23
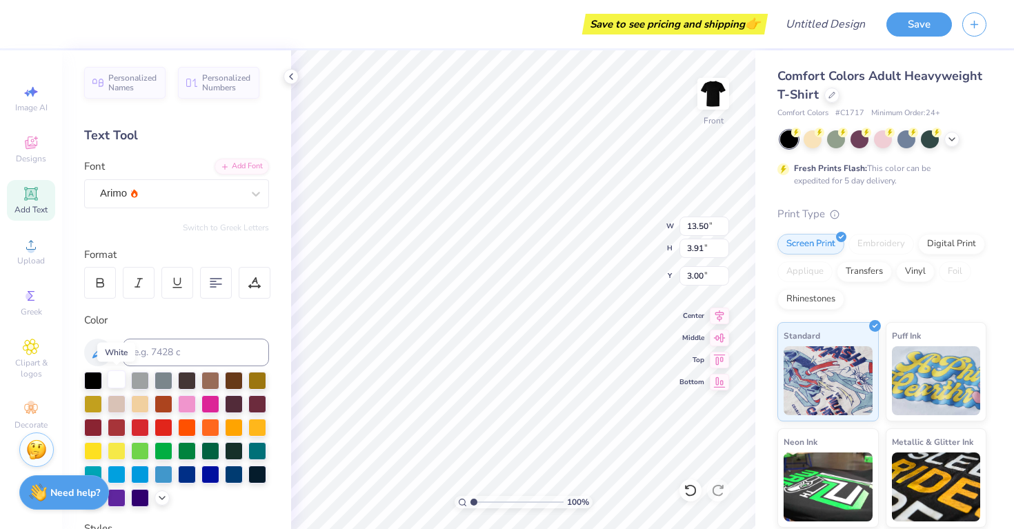
click at [116, 377] on div at bounding box center [117, 379] width 18 height 18
paste textarea "The other day… I went to [GEOGRAPHIC_DATA]. You know Costco."
click at [241, 121] on div "Save to see pricing and shipping 👉 Design Title Save Image AI Designs Add Text …" at bounding box center [507, 264] width 1014 height 529
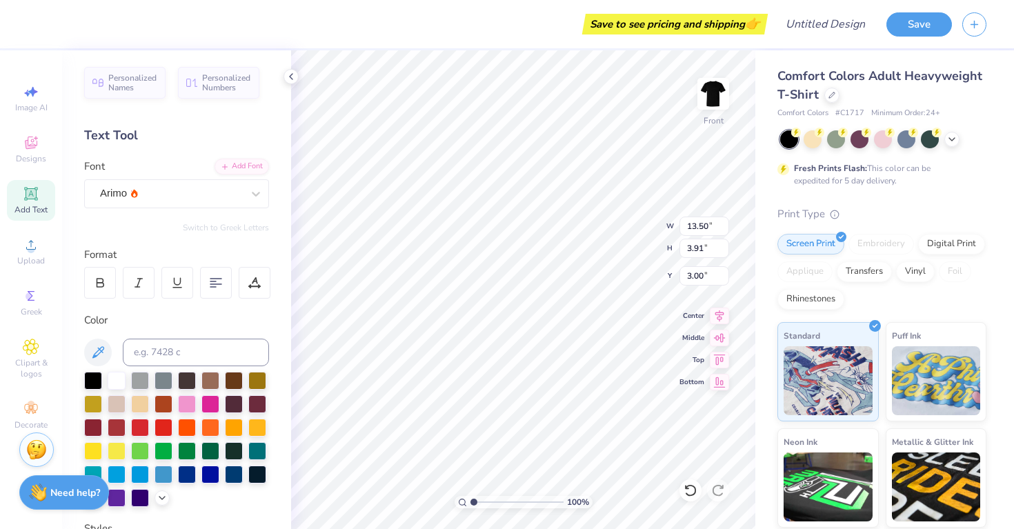
click at [767, 156] on div "Save to see pricing and shipping 👉 Design Title Save Image AI Designs Add Text …" at bounding box center [507, 264] width 1014 height 529
type textarea "Thco."
type input "6.81"
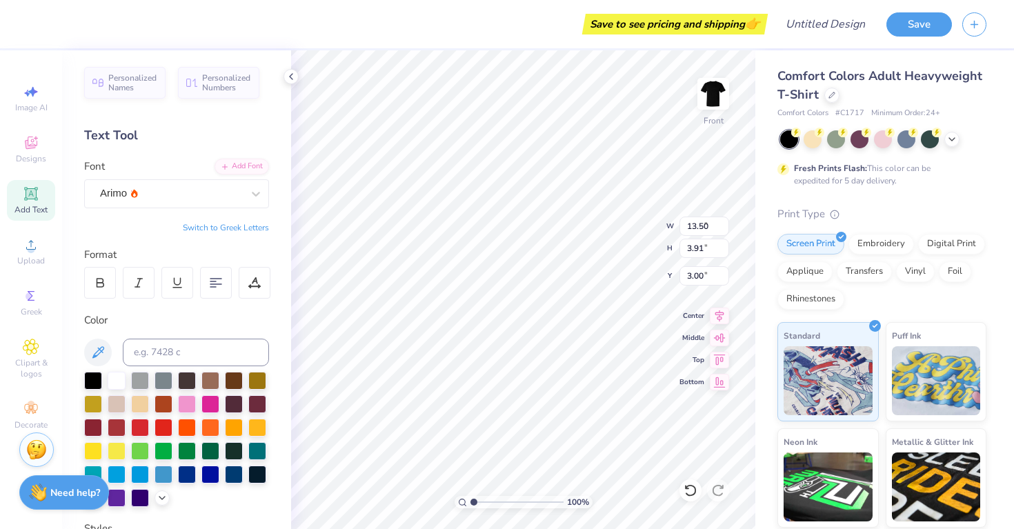
type input "3.89"
type input "3.01"
click at [255, 288] on icon at bounding box center [254, 283] width 12 height 12
